Goal: Find specific page/section: Find specific page/section

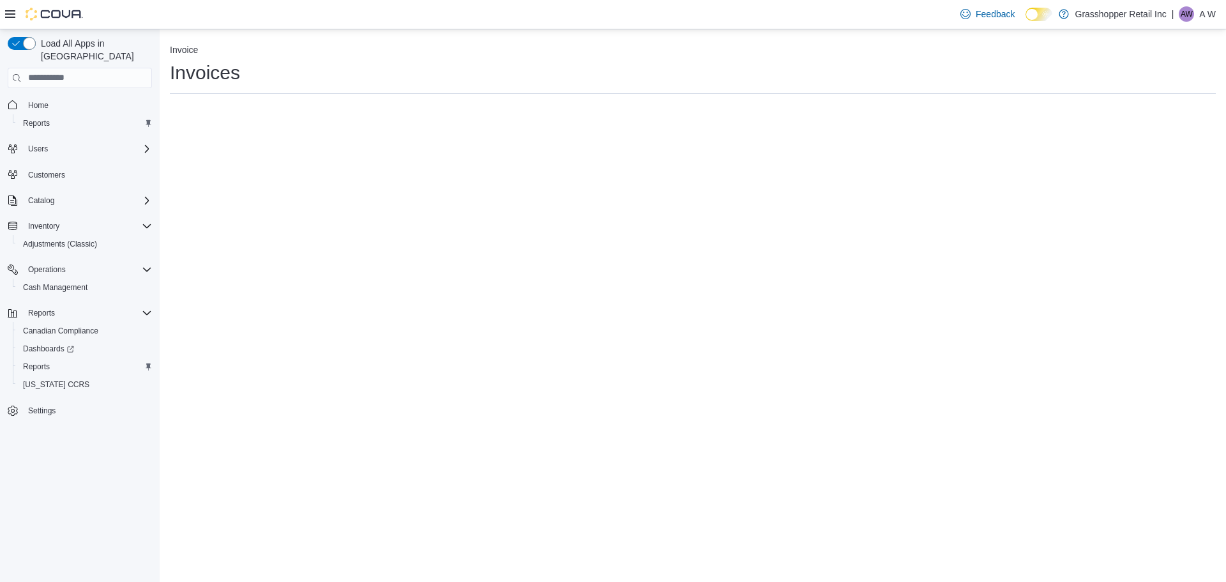
click at [1204, 11] on p "A W" at bounding box center [1207, 13] width 17 height 15
click at [1141, 125] on span "Sign Out" at bounding box center [1133, 124] width 34 height 13
